Goal: Task Accomplishment & Management: Manage account settings

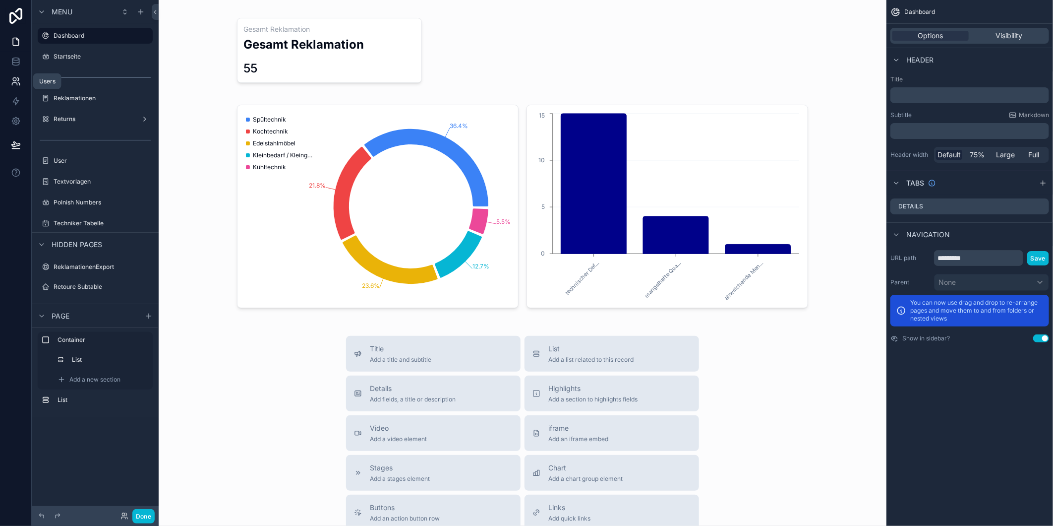
click at [11, 83] on icon at bounding box center [16, 81] width 10 height 10
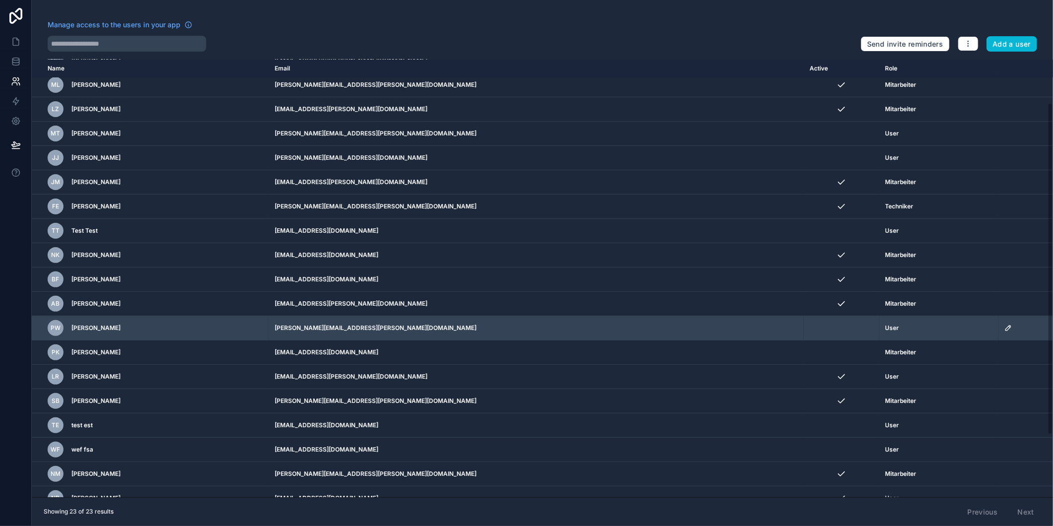
scroll to position [110, 0]
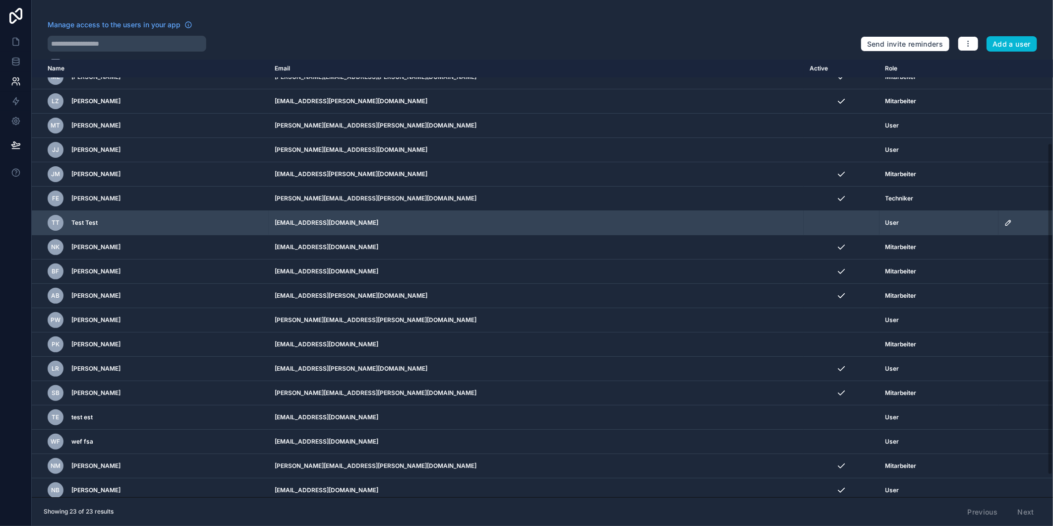
click at [1006, 225] on icon "scrollable content" at bounding box center [1008, 222] width 5 height 5
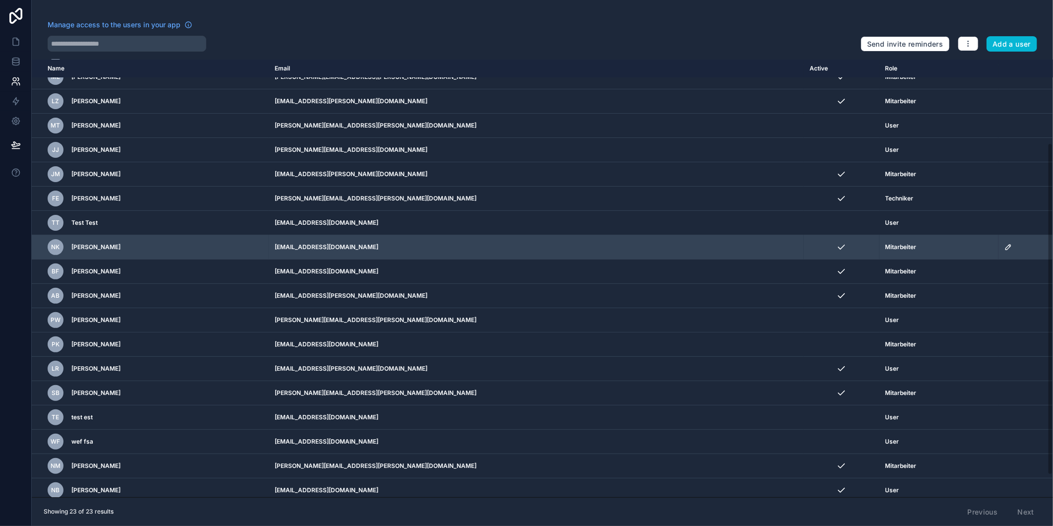
click at [514, 256] on td "[EMAIL_ADDRESS][DOMAIN_NAME]" at bounding box center [536, 247] width 535 height 24
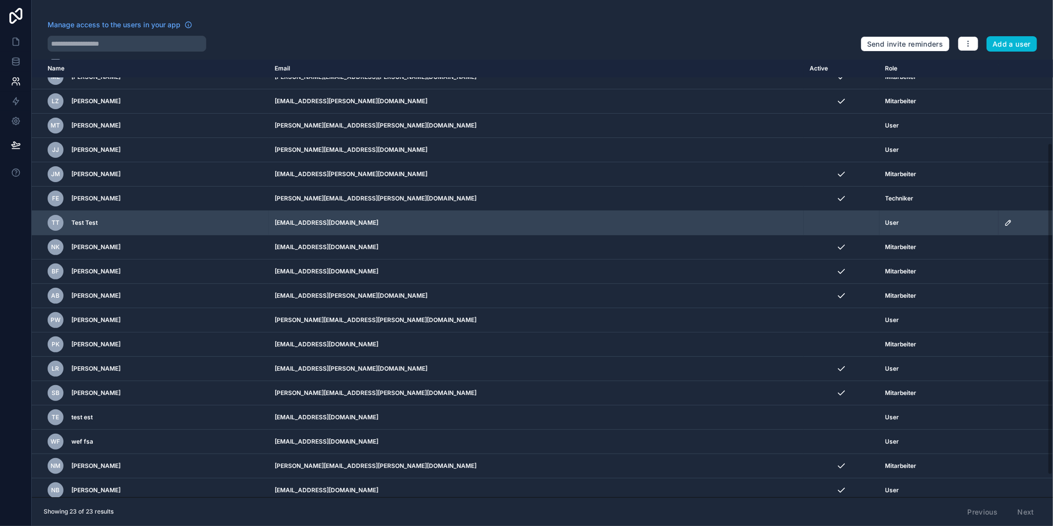
click at [526, 218] on td "[EMAIL_ADDRESS][DOMAIN_NAME]" at bounding box center [536, 223] width 535 height 24
click at [1005, 219] on icon "scrollable content" at bounding box center [1009, 223] width 8 height 8
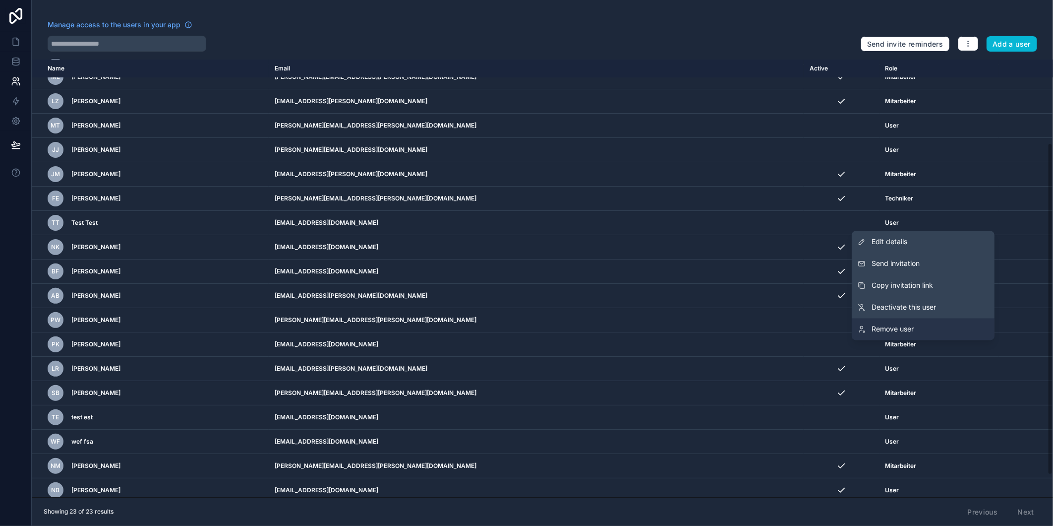
click at [908, 323] on link "Remove user" at bounding box center [923, 329] width 143 height 22
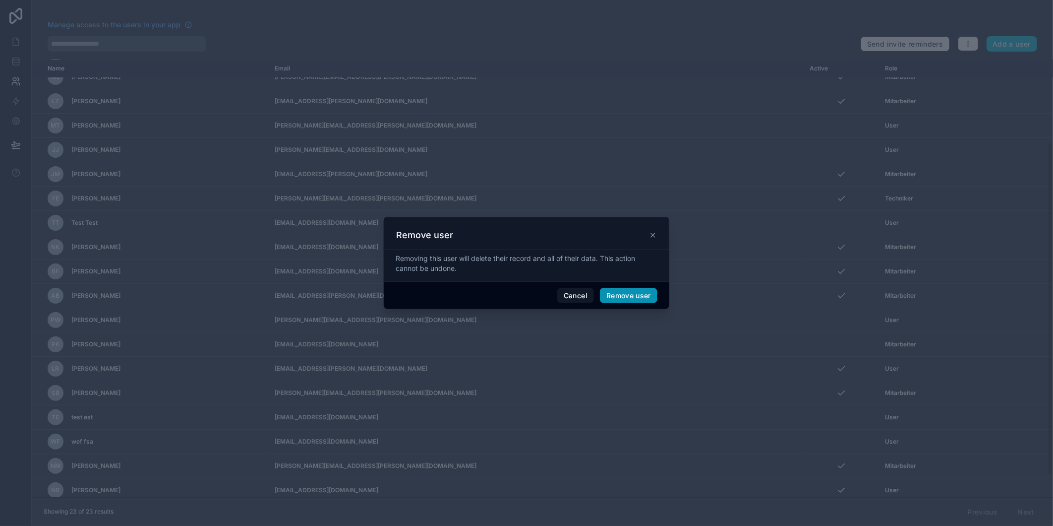
click at [622, 295] on button "Remove user" at bounding box center [629, 296] width 58 height 16
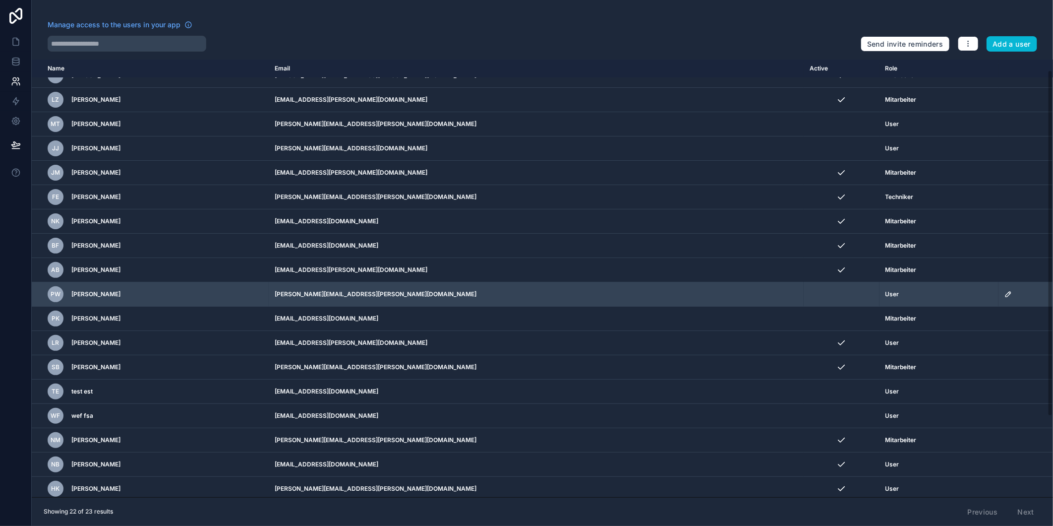
scroll to position [115, 0]
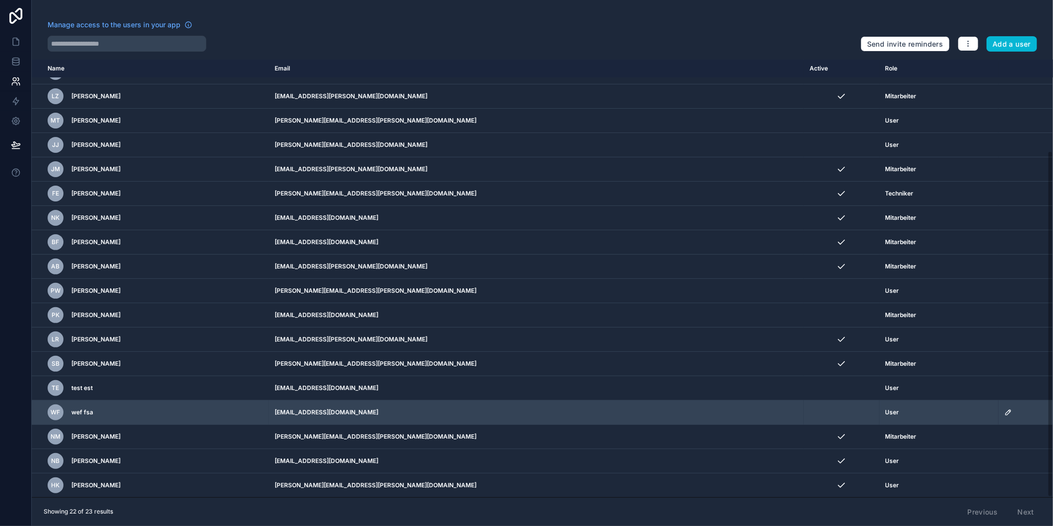
click at [1006, 414] on icon "scrollable content" at bounding box center [1008, 412] width 5 height 5
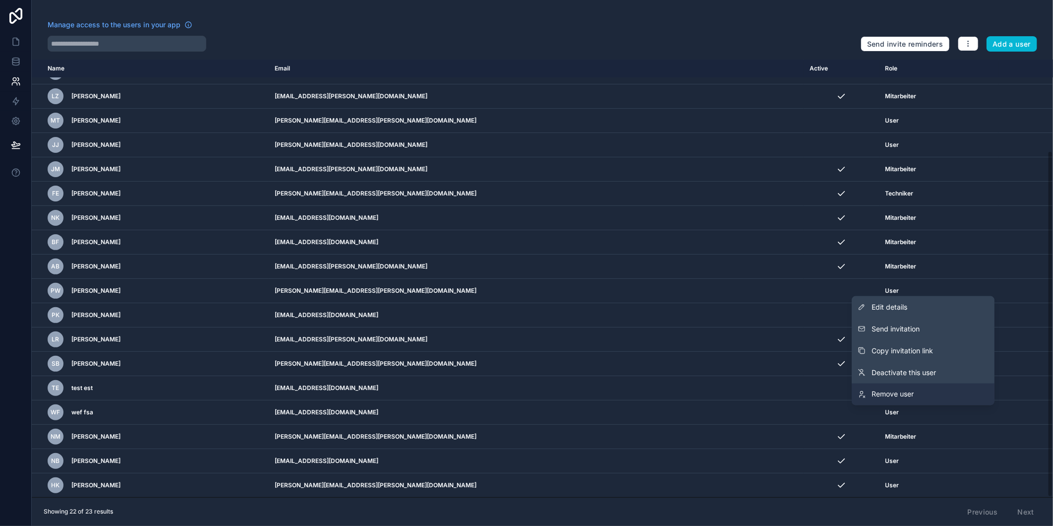
click at [952, 400] on link "Remove user" at bounding box center [923, 394] width 143 height 22
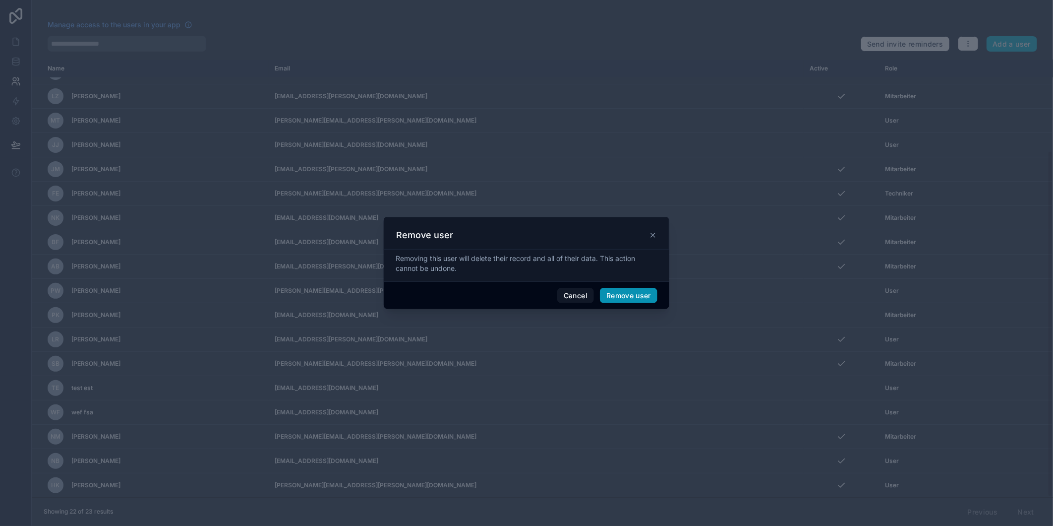
click at [637, 295] on button "Remove user" at bounding box center [629, 296] width 58 height 16
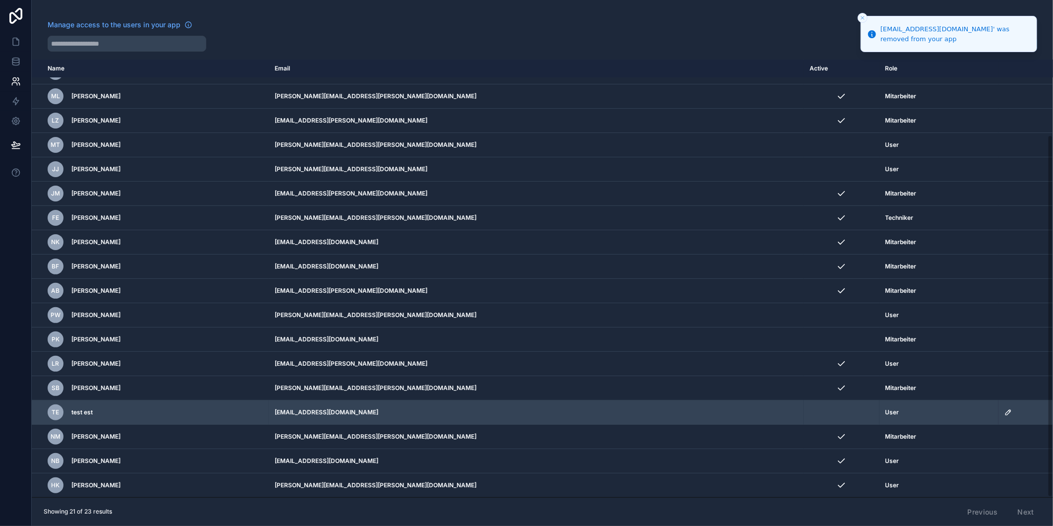
click at [1005, 414] on icon "scrollable content" at bounding box center [1009, 412] width 8 height 8
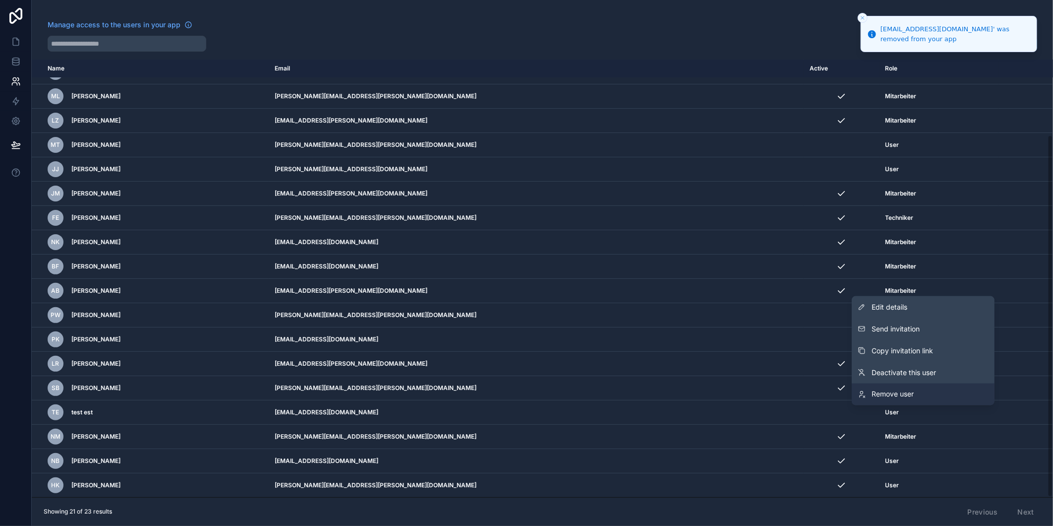
click at [950, 390] on link "Remove user" at bounding box center [923, 394] width 143 height 22
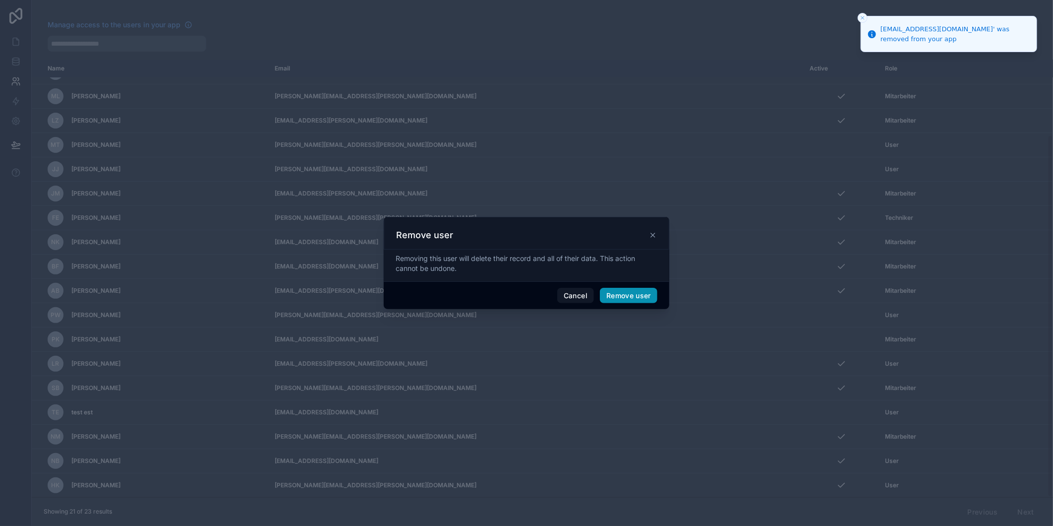
drag, startPoint x: 622, startPoint y: 290, endPoint x: 628, endPoint y: 294, distance: 6.7
click at [623, 290] on button "Remove user" at bounding box center [629, 296] width 58 height 16
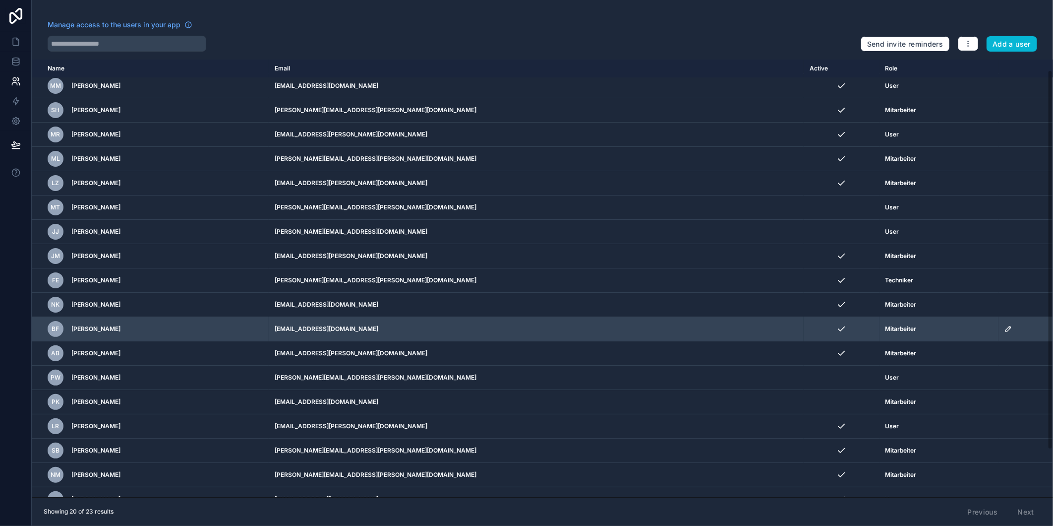
scroll to position [66, 0]
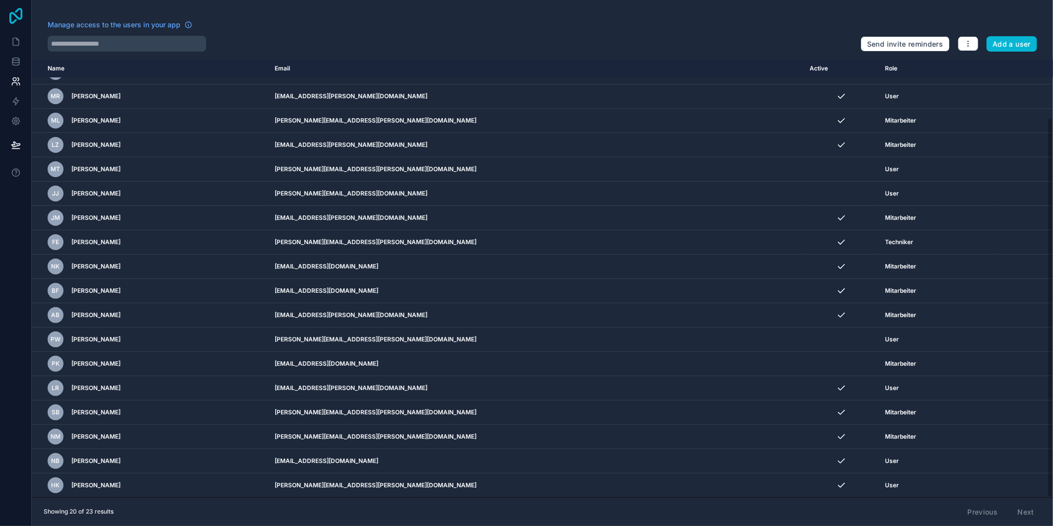
drag, startPoint x: 15, startPoint y: 10, endPoint x: 22, endPoint y: 13, distance: 8.0
click at [15, 10] on icon at bounding box center [16, 16] width 20 height 16
